Goal: Task Accomplishment & Management: Manage account settings

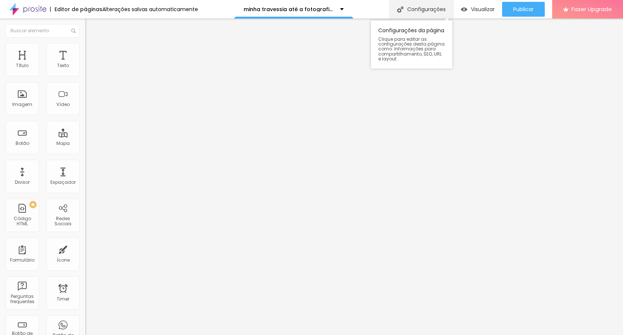
click at [421, 3] on div "Configurações" at bounding box center [422, 9] width 64 height 19
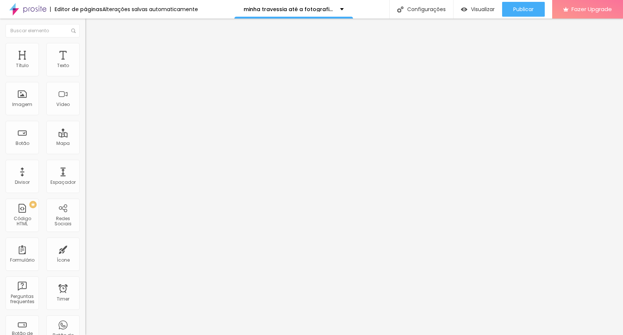
click at [85, 64] on span "Trocar imagem" at bounding box center [105, 61] width 40 height 6
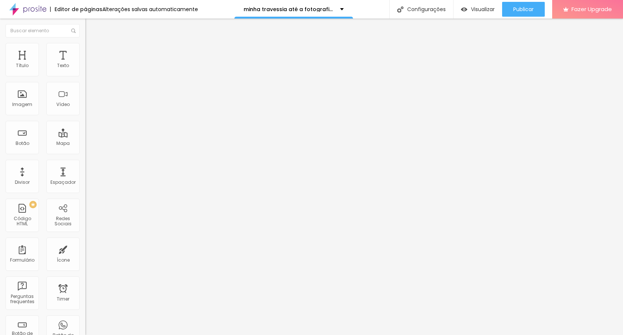
click at [85, 165] on img at bounding box center [87, 163] width 4 height 4
click at [85, 64] on span "Trocar imagem" at bounding box center [105, 61] width 40 height 6
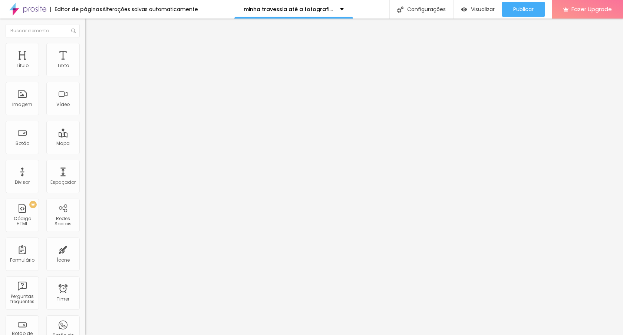
copy span "travessia-taizi-4.jpg"
click at [570, 335] on div "Alboom Cloud" at bounding box center [311, 337] width 623 height 4
click at [584, 335] on div "Alboom Cloud" at bounding box center [311, 340] width 623 height 11
click at [126, 62] on img at bounding box center [128, 60] width 4 height 4
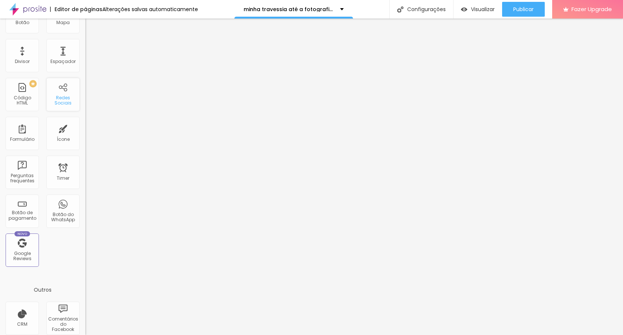
scroll to position [89, 0]
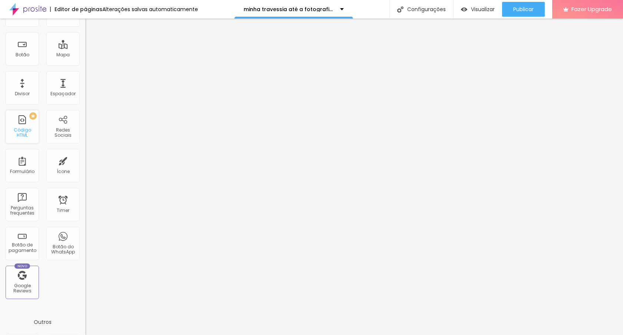
click at [29, 134] on div "Código HTML" at bounding box center [21, 133] width 29 height 11
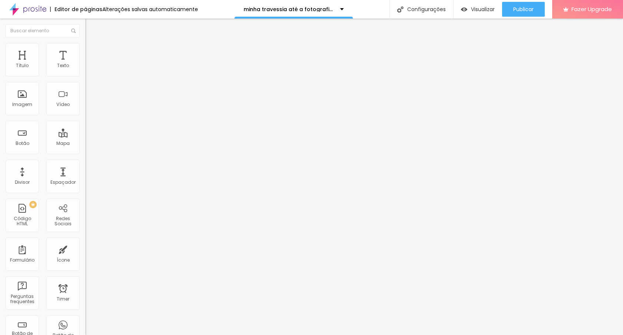
click at [85, 100] on div at bounding box center [127, 94] width 85 height 58
click at [85, 105] on div at bounding box center [127, 94] width 85 height 58
click at [85, 64] on img at bounding box center [87, 61] width 4 height 4
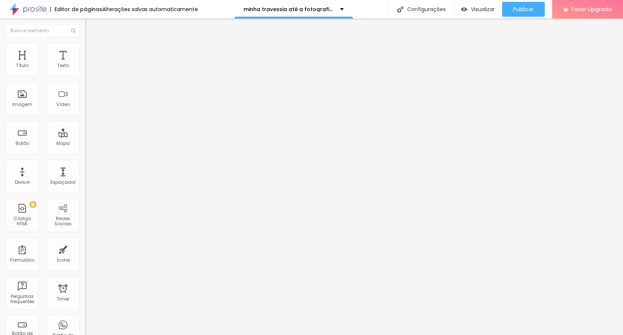
click at [85, 111] on div "< div style = "max-width:800px; margin:auto; font-family: '[US_STATE]', serif; …" at bounding box center [274, 94] width 378 height 58
